Goal: Information Seeking & Learning: Learn about a topic

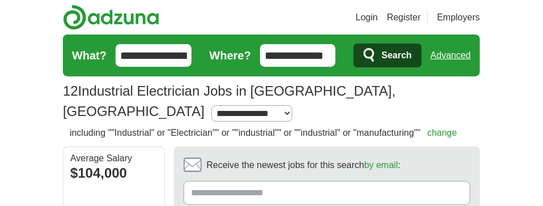
scroll to position [180, 0]
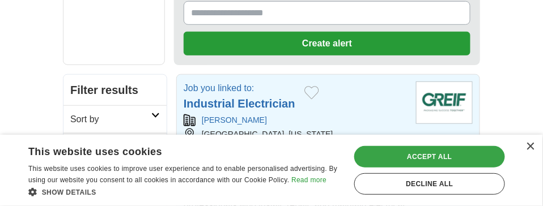
click at [397, 157] on div "Accept all" at bounding box center [429, 157] width 151 height 22
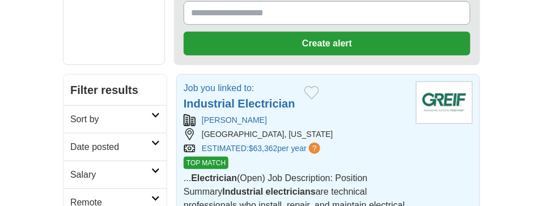
scroll to position [361, 0]
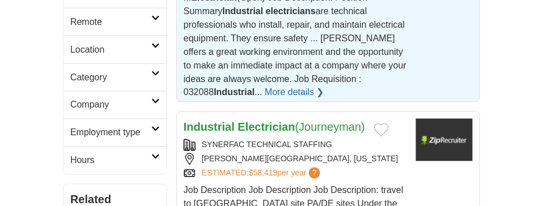
click at [265, 86] on link "More details ❯" at bounding box center [295, 93] width 60 height 14
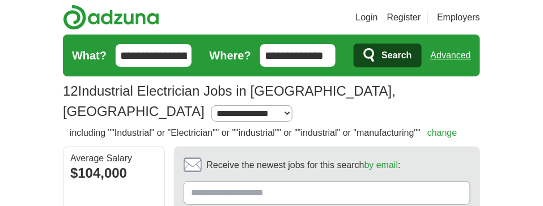
scroll to position [180, 0]
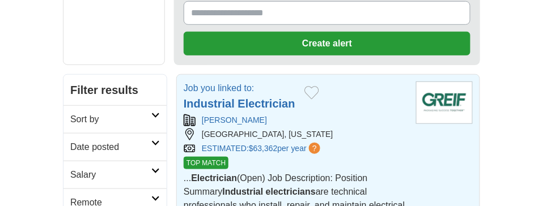
click at [246, 98] on strong "Electrician" at bounding box center [266, 104] width 57 height 12
